Goal: Information Seeking & Learning: Understand process/instructions

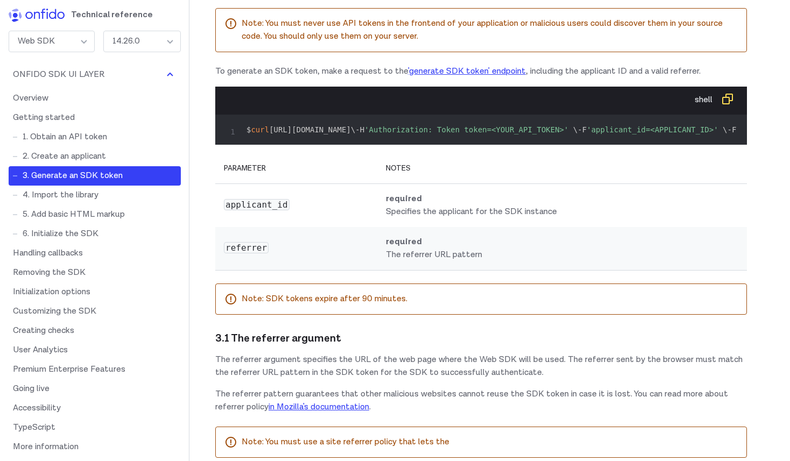
scroll to position [1340, 0]
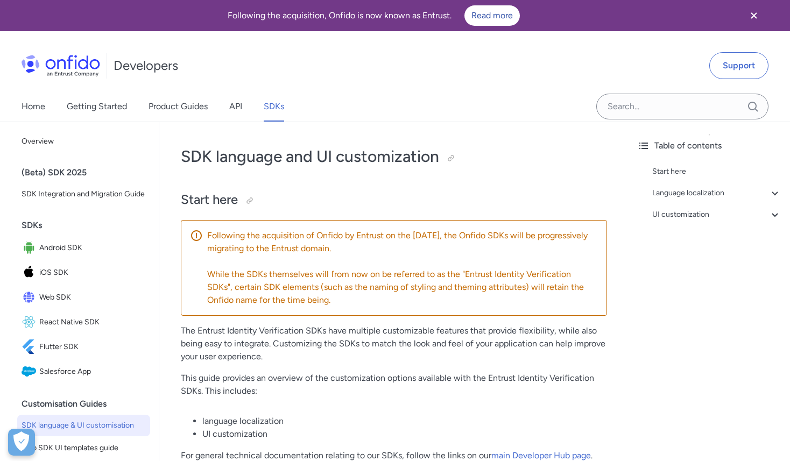
scroll to position [5315, 0]
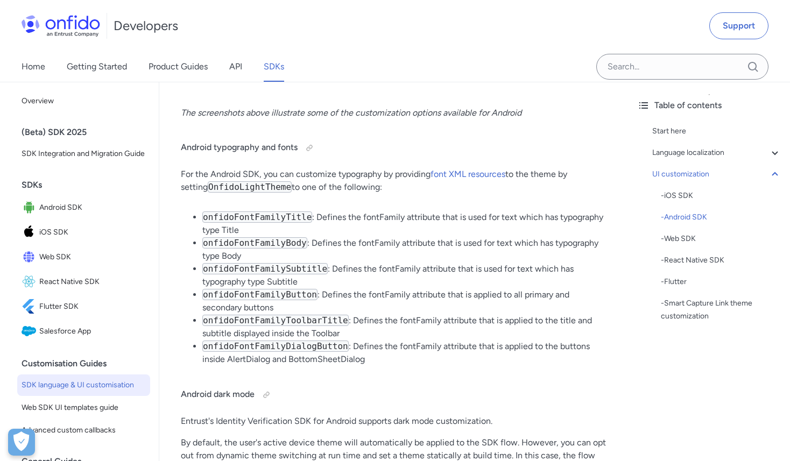
click at [254, 223] on code "onfidoFontFamilyTitle" at bounding box center [257, 216] width 110 height 11
copy code "onfidoFontFamilyTitle"
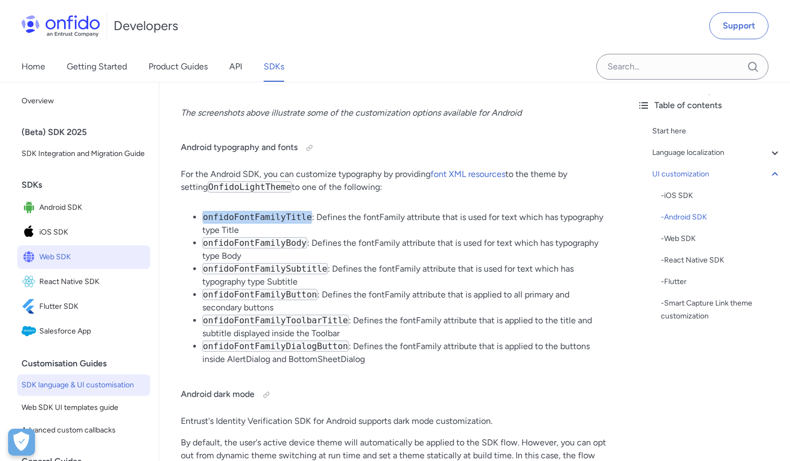
click at [89, 261] on span "Web SDK" at bounding box center [92, 257] width 107 height 15
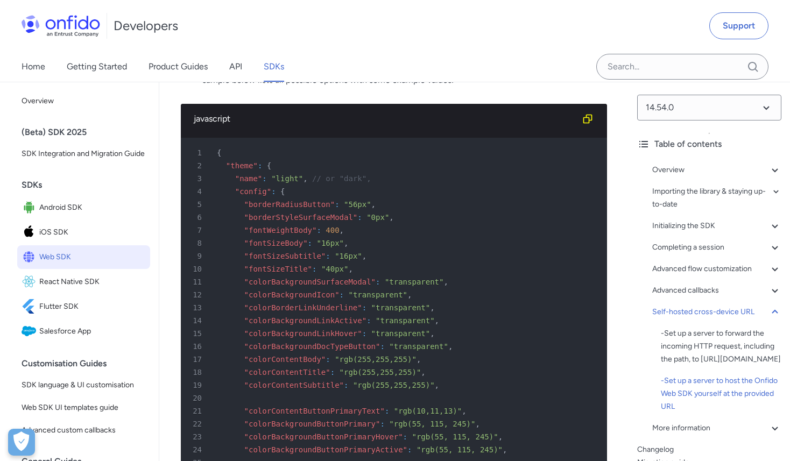
scroll to position [29354, 0]
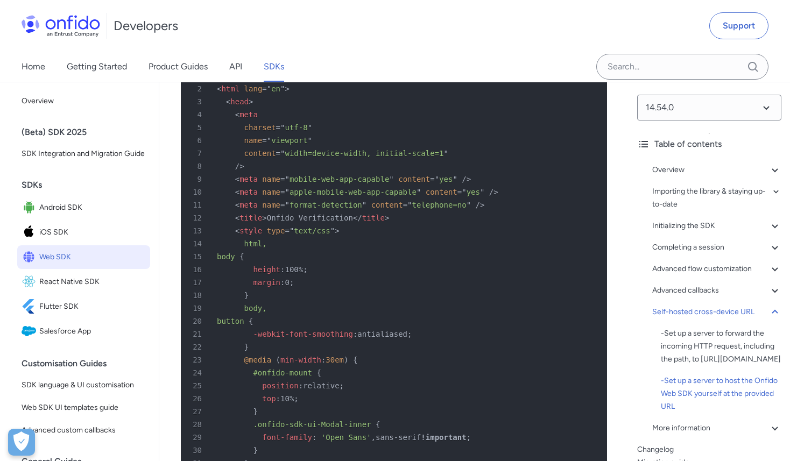
click at [264, 420] on span ".onfido-sdk-ui-Modal-inner" at bounding box center [312, 424] width 118 height 9
drag, startPoint x: 264, startPoint y: 323, endPoint x: 354, endPoint y: 323, distance: 90.4
click at [355, 420] on span ".onfido-sdk-ui-Modal-inner" at bounding box center [312, 424] width 118 height 9
copy span "onfido-sdk-ui-Modal-inner"
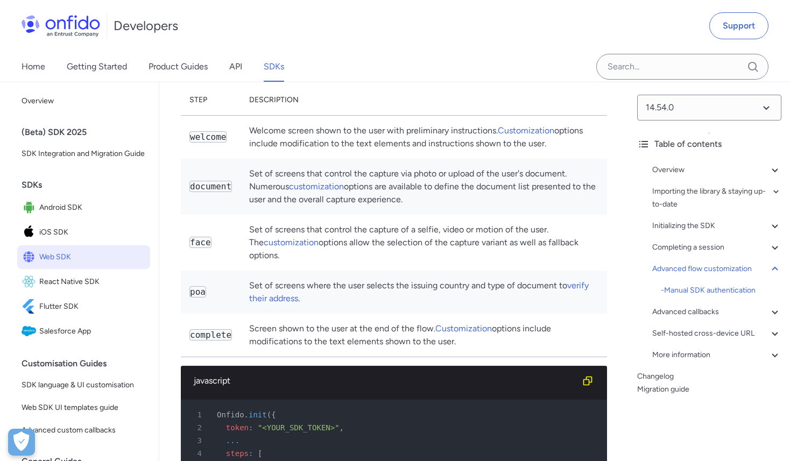
scroll to position [14782, 0]
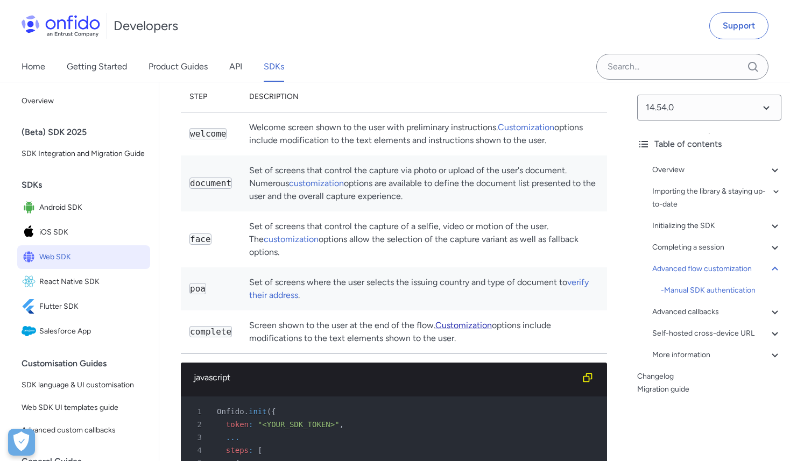
click at [474, 320] on link "Customization" at bounding box center [463, 325] width 56 height 10
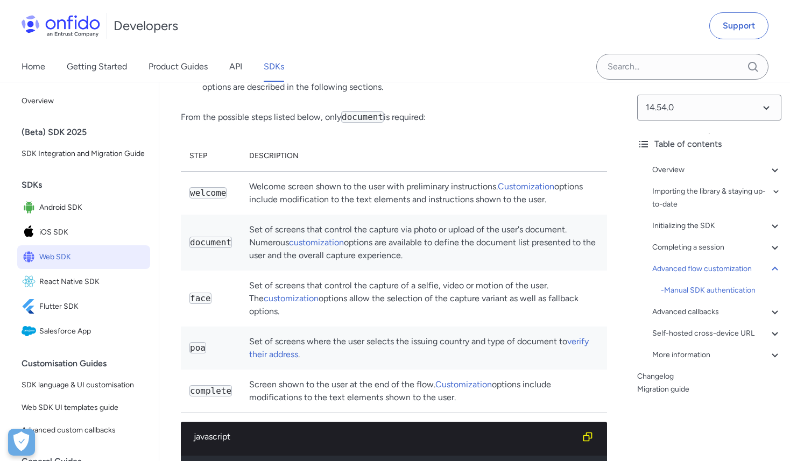
scroll to position [14711, 0]
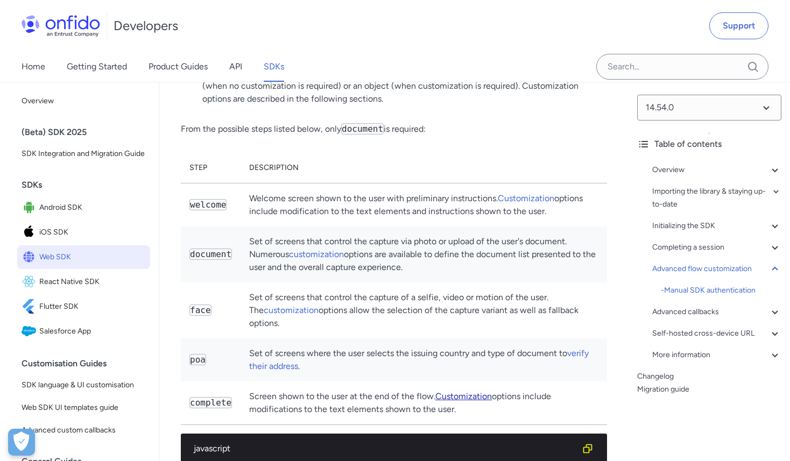
click at [473, 391] on link "Customization" at bounding box center [463, 396] width 56 height 10
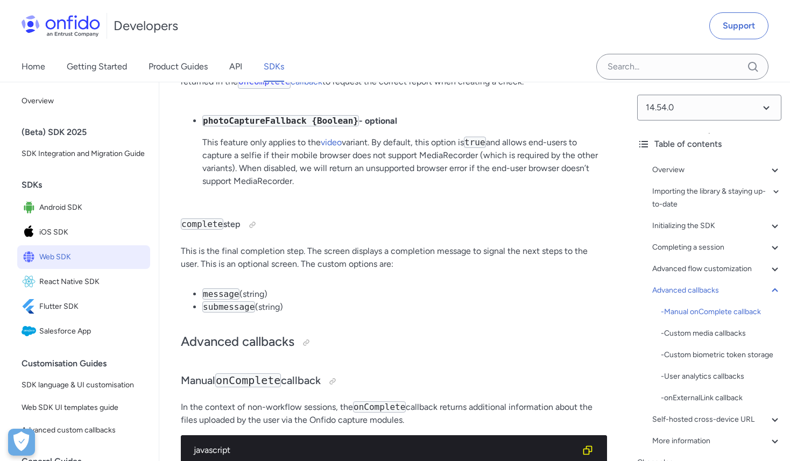
scroll to position [19767, 0]
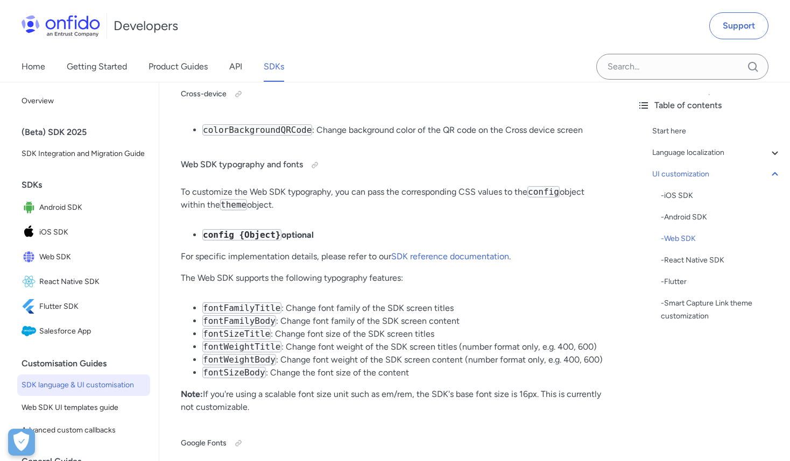
scroll to position [9879, 0]
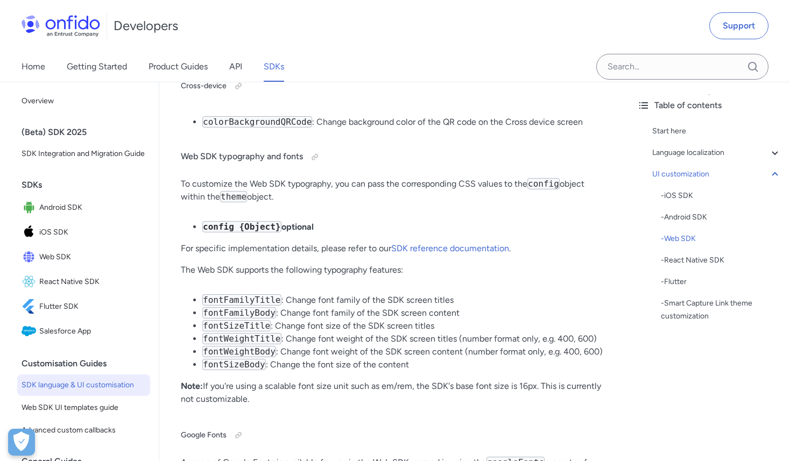
click at [245, 306] on code "fontFamilyTitle" at bounding box center [241, 299] width 79 height 11
copy code "fontFamilyTitle"
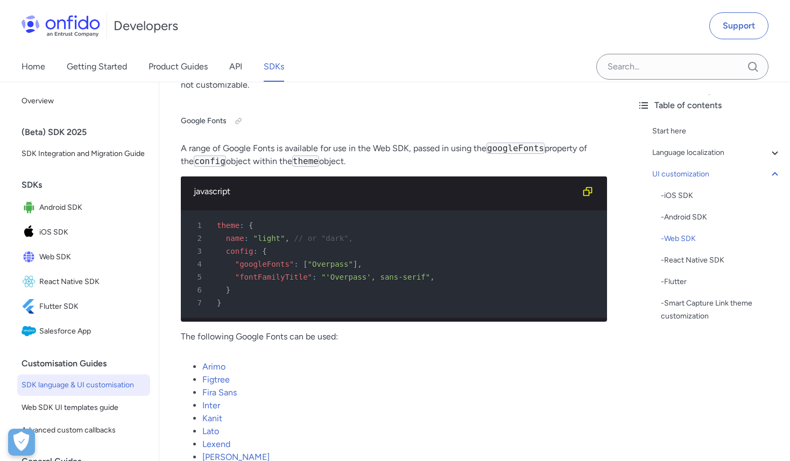
scroll to position [10188, 0]
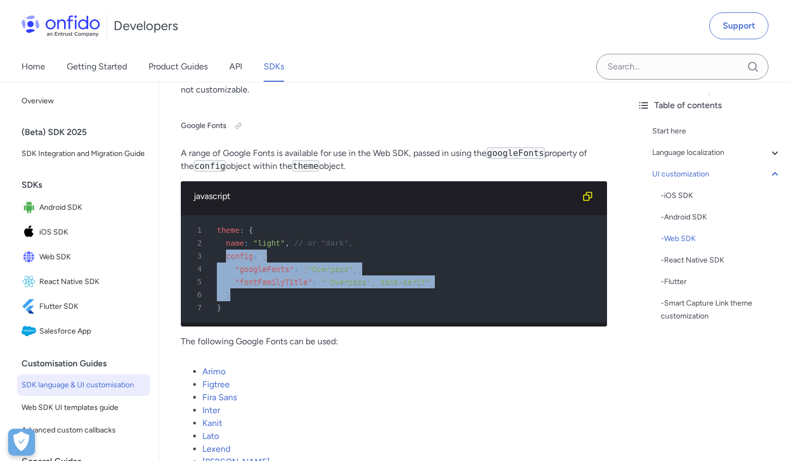
drag, startPoint x: 225, startPoint y: 268, endPoint x: 252, endPoint y: 300, distance: 41.3
click at [252, 300] on pre "1 theme : { 2 name : "light" , // or "dark", 3 config : { 4 "googleFonts" : [ "…" at bounding box center [394, 269] width 426 height 108
copy pre "config : { 4 "googleFonts" : [ "Overpass" ] , 5 "fontFamilyTitle" : "'Overpass'…"
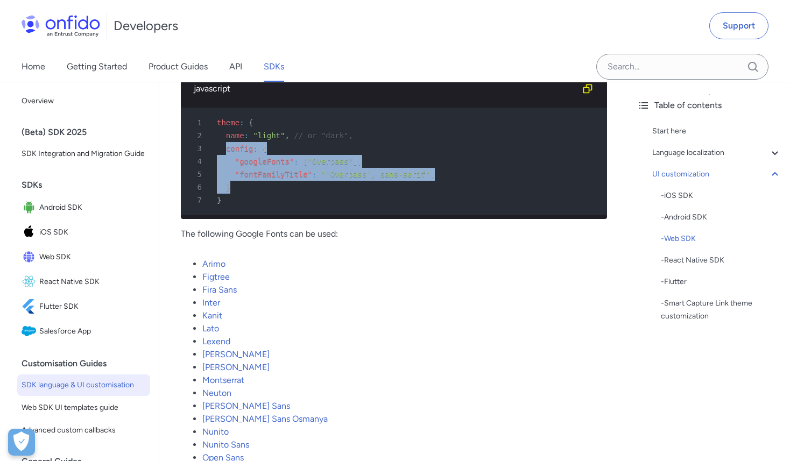
scroll to position [10287, 0]
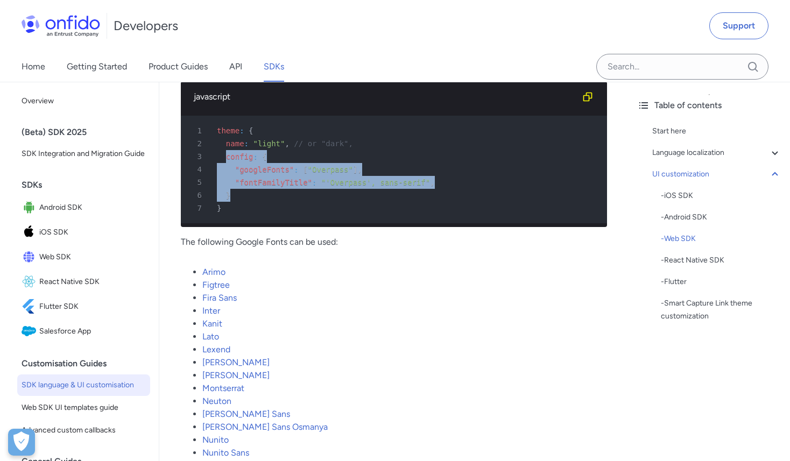
copy pre "config : { 4 "googleFonts" : [ "Overpass" ] , 5 "fontFamilyTitle" : "'Overpass'…"
click at [313, 163] on div "3 config : {" at bounding box center [388, 156] width 407 height 13
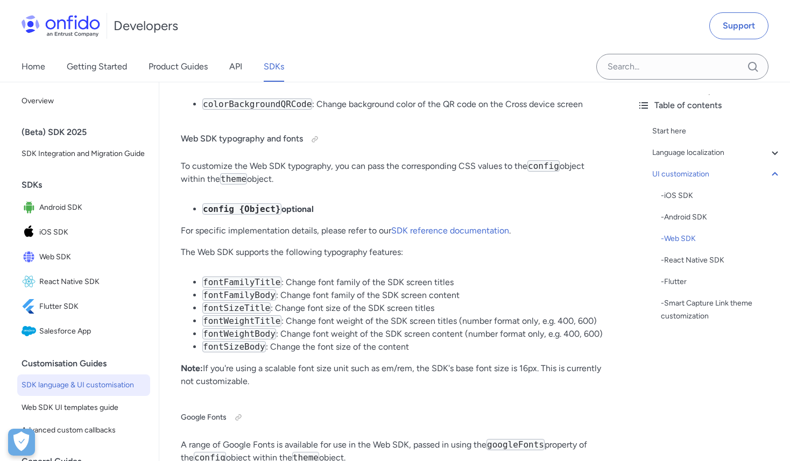
scroll to position [9912, 0]
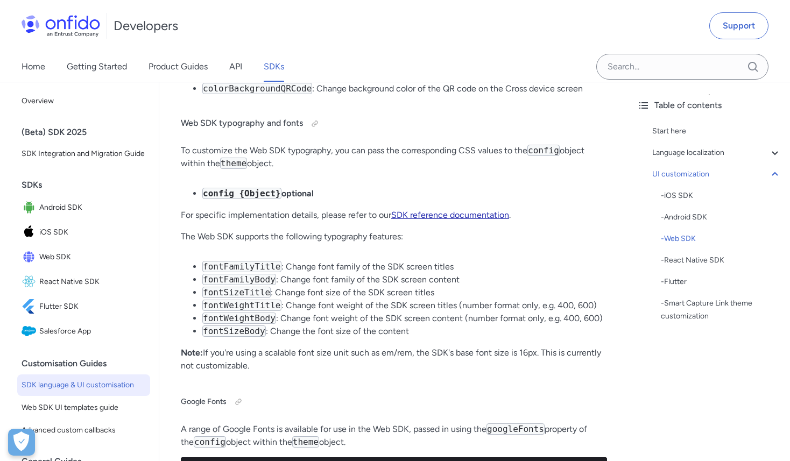
click at [445, 220] on link "SDK reference documentation" at bounding box center [450, 215] width 118 height 10
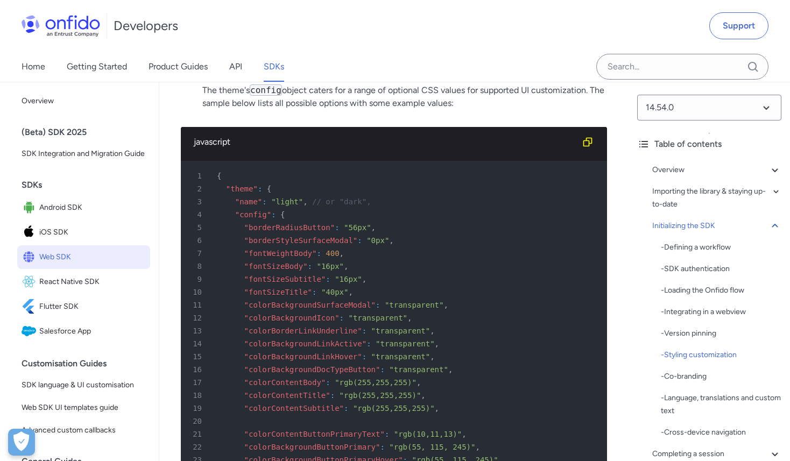
scroll to position [3843, 0]
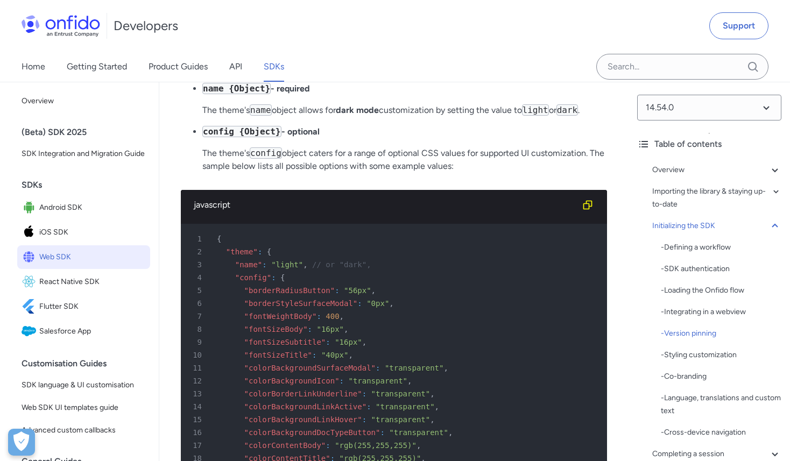
scroll to position [3787, 0]
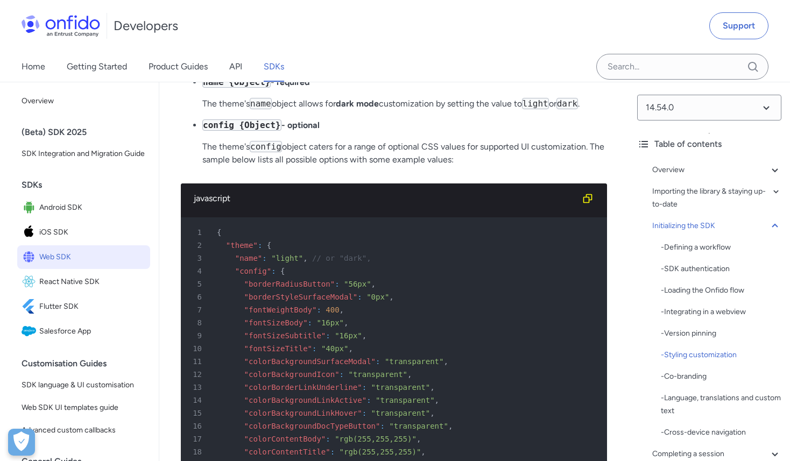
click at [216, 232] on div "1 {" at bounding box center [388, 232] width 407 height 13
drag, startPoint x: 225, startPoint y: 244, endPoint x: 534, endPoint y: 261, distance: 309.2
copy pre ""theme" : { 3 "name" : "light" , // or "dark","
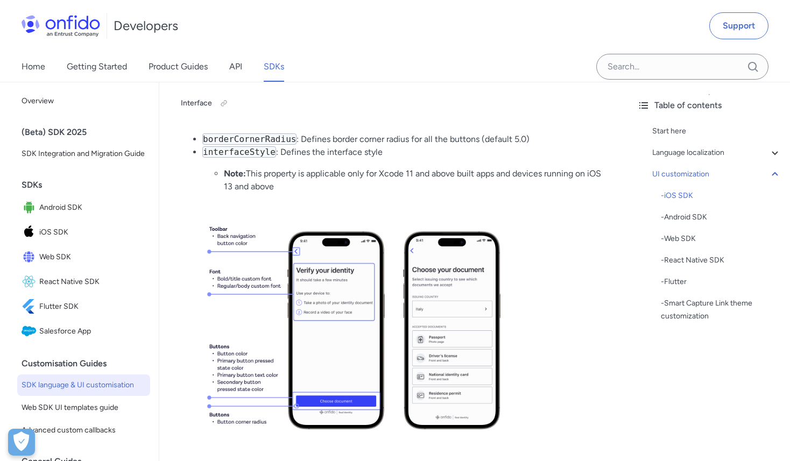
scroll to position [2850, 0]
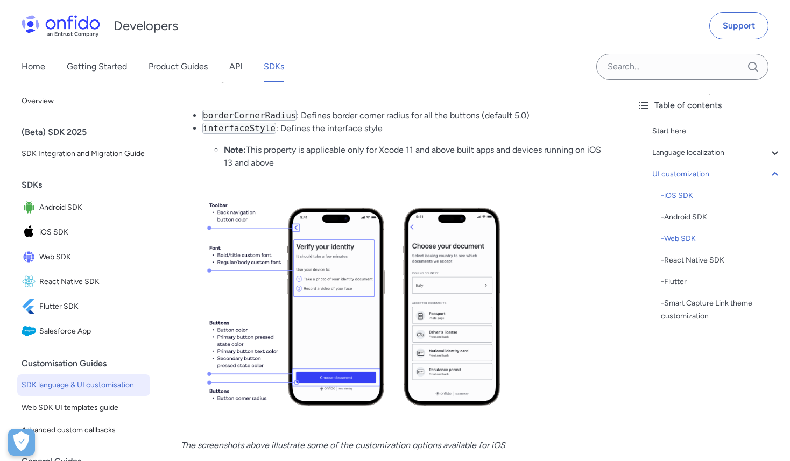
click at [681, 239] on div "- Web SDK" at bounding box center [721, 238] width 121 height 13
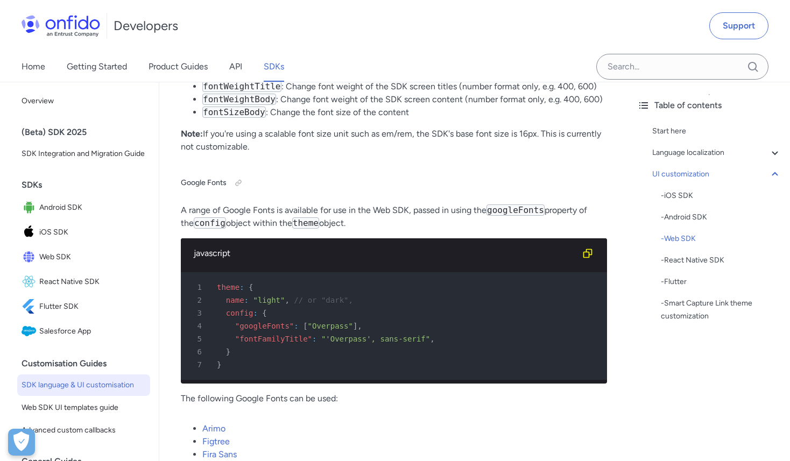
scroll to position [10116, 0]
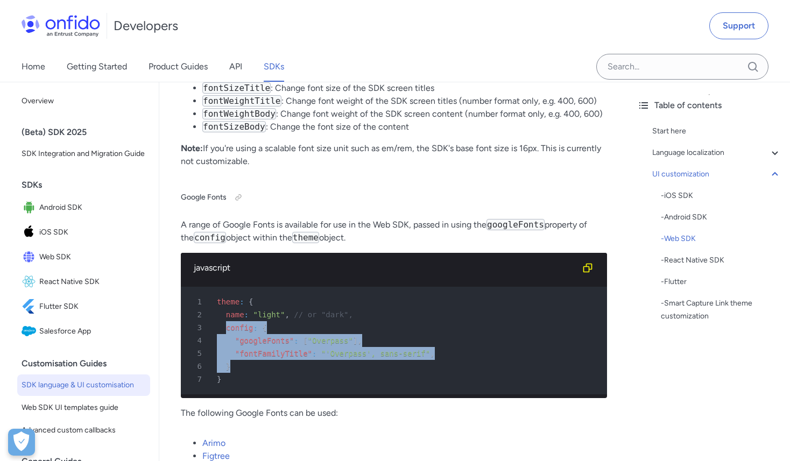
drag, startPoint x: 225, startPoint y: 340, endPoint x: 248, endPoint y: 371, distance: 38.8
click at [248, 371] on pre "1 theme : { 2 name : "light" , // or "dark", 3 config : { 4 "googleFonts" : [ "…" at bounding box center [394, 341] width 426 height 108
copy pre "config : { 4 "googleFonts" : [ "Overpass" ] , 5 "fontFamilyTitle" : "'Overpass'…"
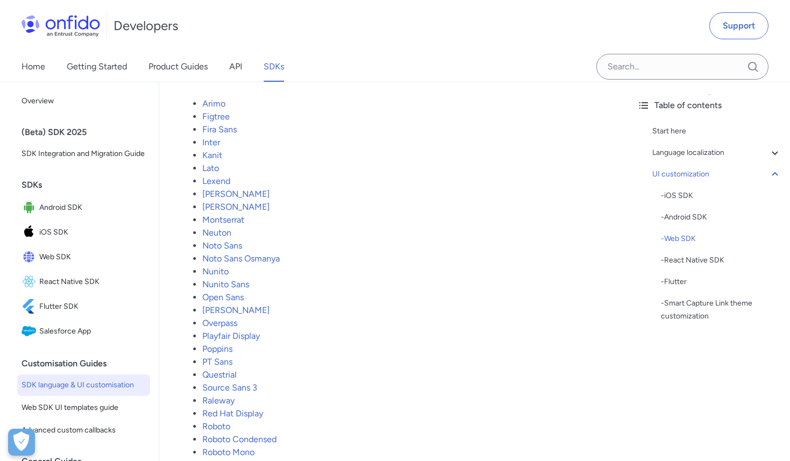
scroll to position [10457, 0]
click at [232, 327] on link "Overpass" at bounding box center [219, 321] width 35 height 10
click at [216, 146] on link "Inter" at bounding box center [211, 141] width 18 height 10
drag, startPoint x: 233, startPoint y: 150, endPoint x: 199, endPoint y: 150, distance: 35.0
click at [199, 150] on ul "Arimo Figtree Fira Sans Inter Kanit Lato Lexend Lora Merriweather Montserrat Ne…" at bounding box center [394, 322] width 426 height 452
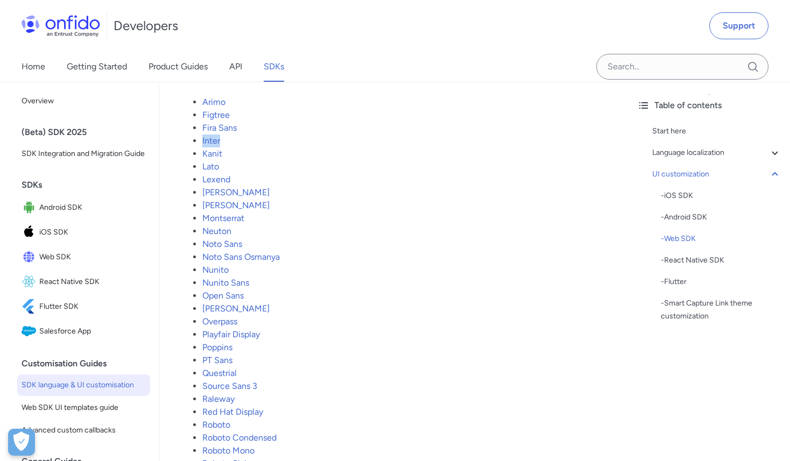
copy link "Inter"
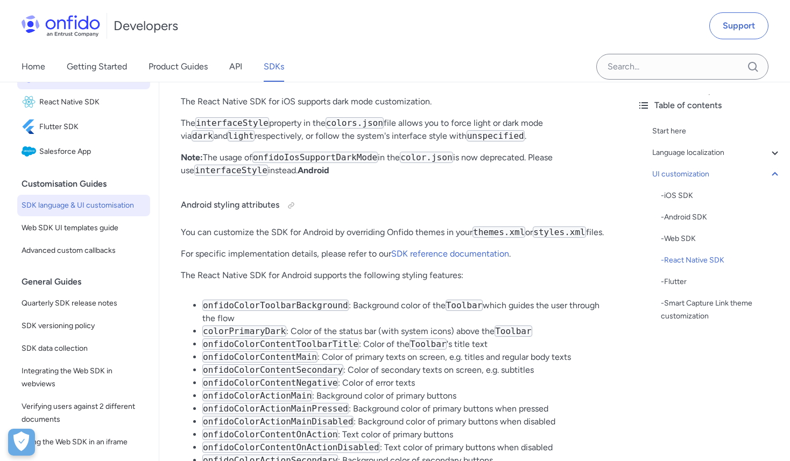
scroll to position [0, 0]
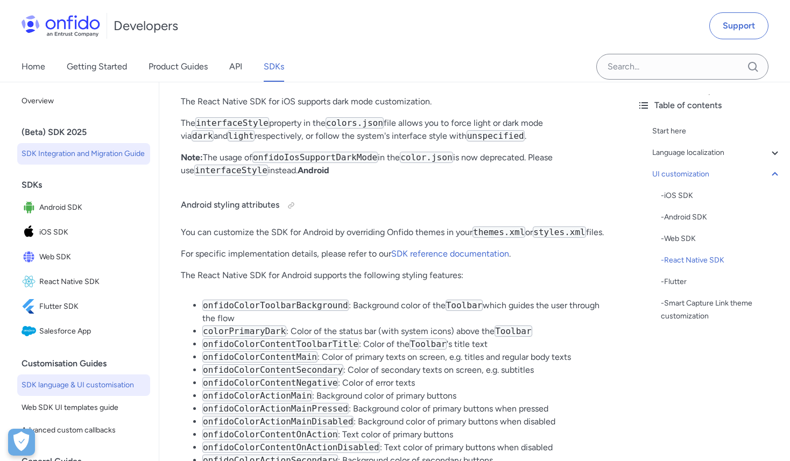
click at [94, 152] on span "SDK Integration and Migration Guide" at bounding box center [84, 153] width 124 height 13
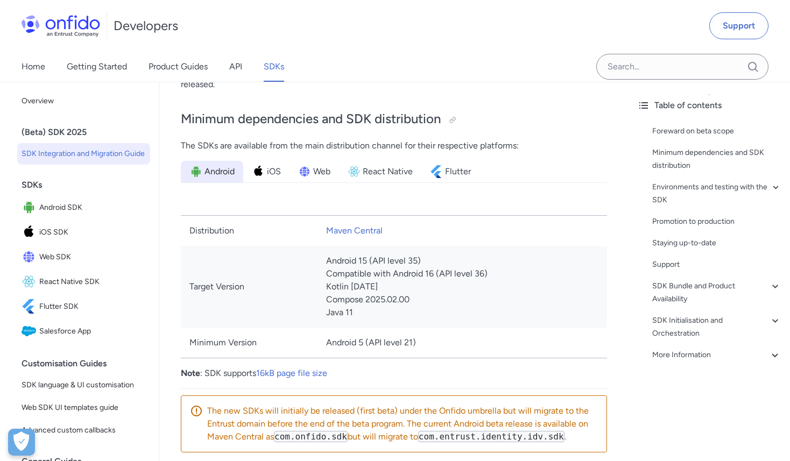
scroll to position [618, 0]
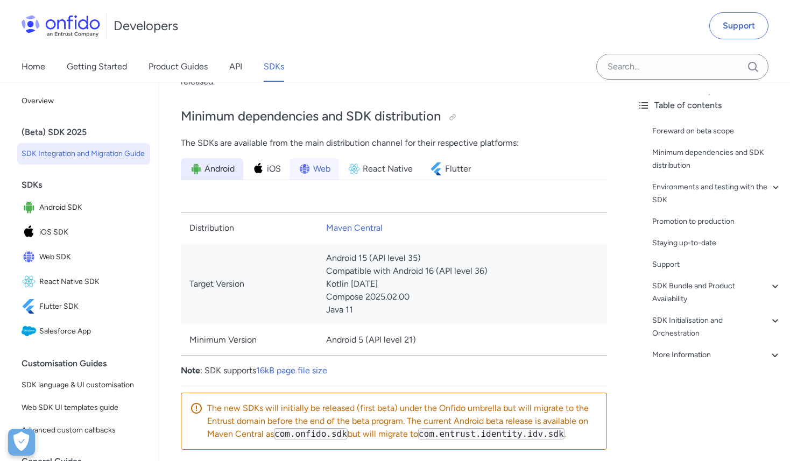
click at [317, 169] on span "Web" at bounding box center [321, 168] width 17 height 13
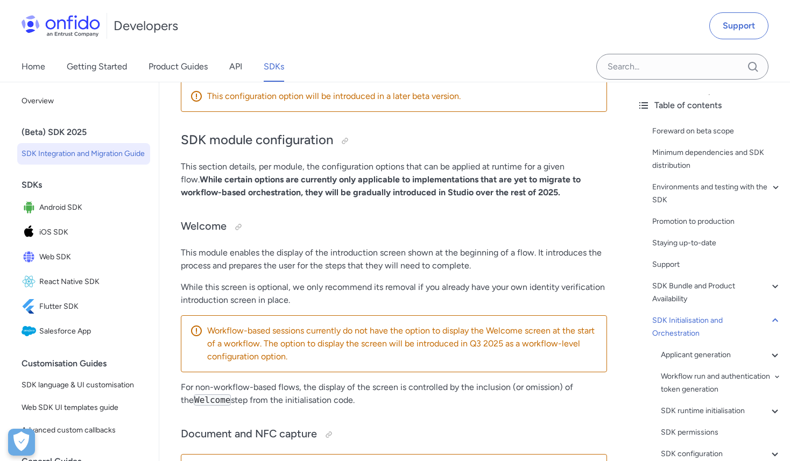
scroll to position [3113, 0]
